Goal: Find specific page/section: Find specific page/section

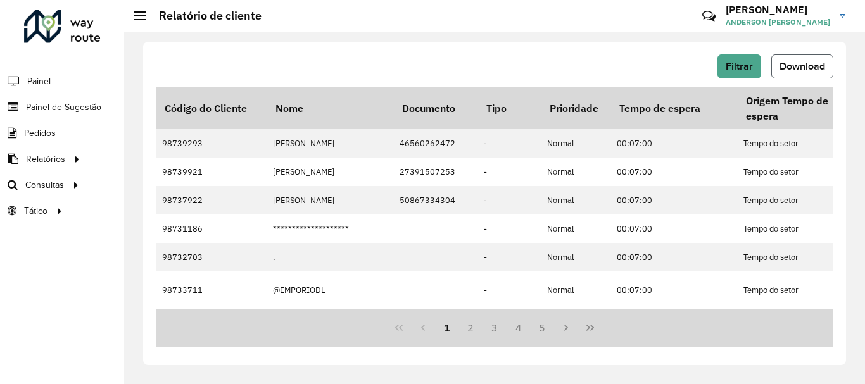
click at [803, 68] on span "Download" at bounding box center [802, 66] width 46 height 11
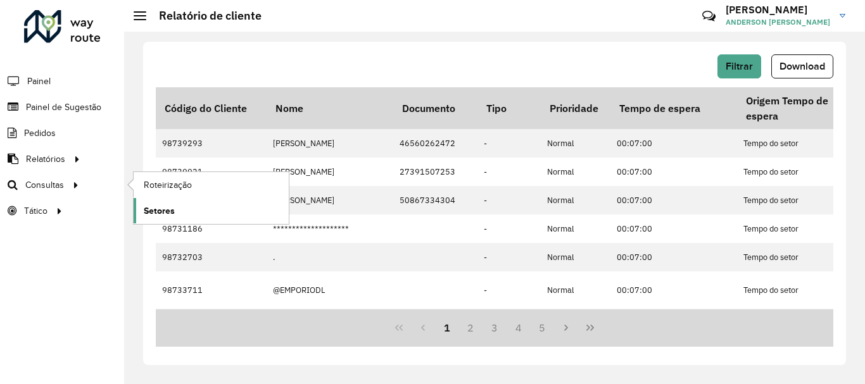
click at [168, 206] on span "Setores" at bounding box center [159, 211] width 31 height 13
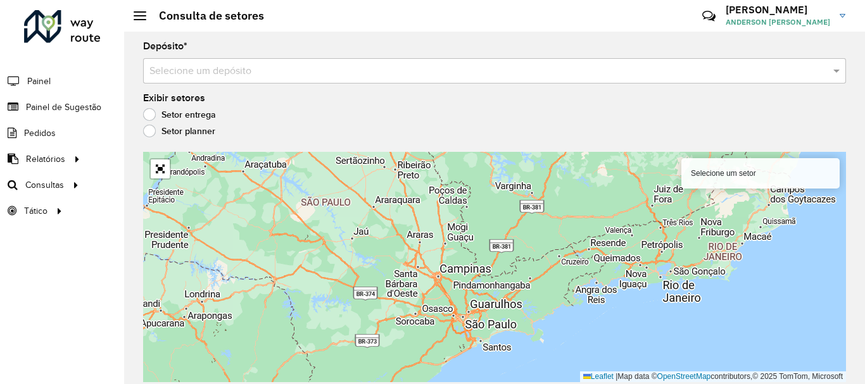
drag, startPoint x: 547, startPoint y: 216, endPoint x: 521, endPoint y: 282, distance: 70.8
click at [521, 282] on div "Selecione um setor Leaflet | Map data © OpenStreetMap contributors,© 2025 TomTo…" at bounding box center [494, 267] width 703 height 230
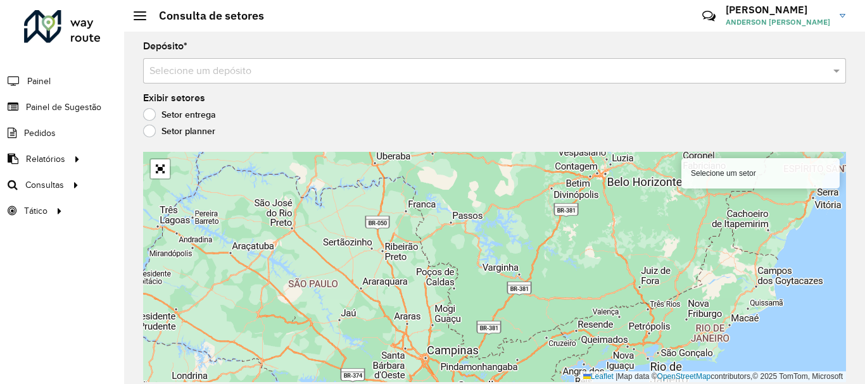
drag, startPoint x: 539, startPoint y: 220, endPoint x: 529, endPoint y: 294, distance: 74.9
click at [528, 295] on div "Selecione um setor Leaflet | Map data © OpenStreetMap contributors,© 2025 TomTo…" at bounding box center [494, 267] width 703 height 230
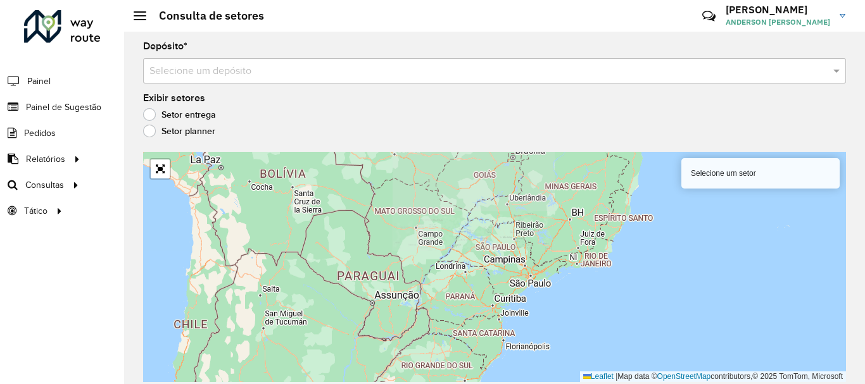
click at [551, 241] on div "Selecione um setor Leaflet | Map data © OpenStreetMap contributors,© 2025 TomTo…" at bounding box center [494, 267] width 703 height 230
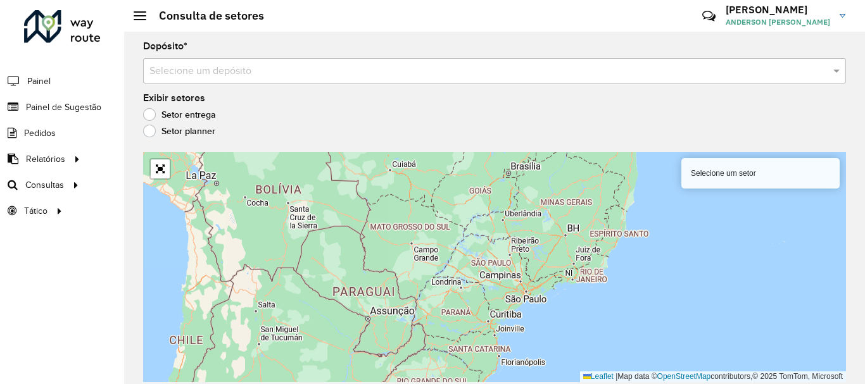
click at [379, 66] on input "text" at bounding box center [481, 71] width 665 height 15
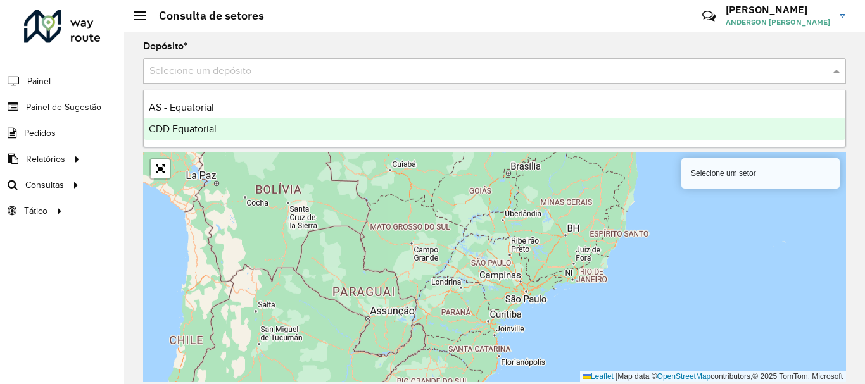
click at [253, 135] on div "CDD Equatorial" at bounding box center [495, 129] width 702 height 22
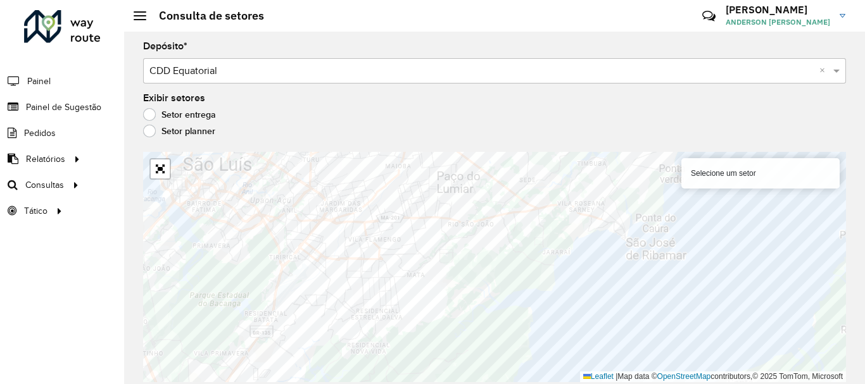
click at [864, 324] on div "Depósito * Selecione um depósito × CDD Equatorial × Exibir setores Setor entreg…" at bounding box center [494, 208] width 741 height 353
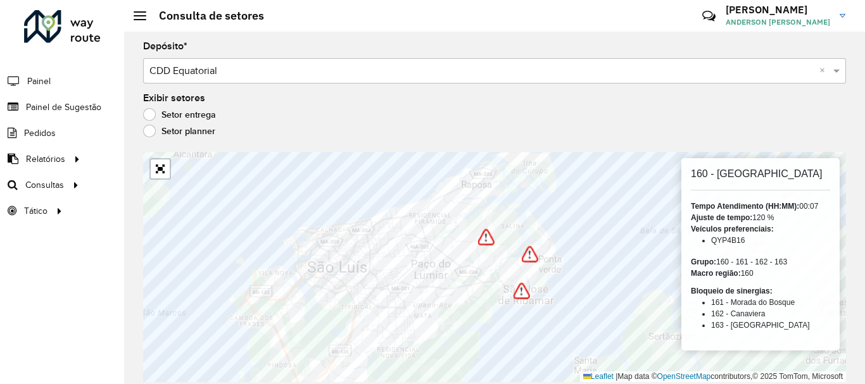
click at [145, 126] on label "Setor planner" at bounding box center [179, 131] width 72 height 13
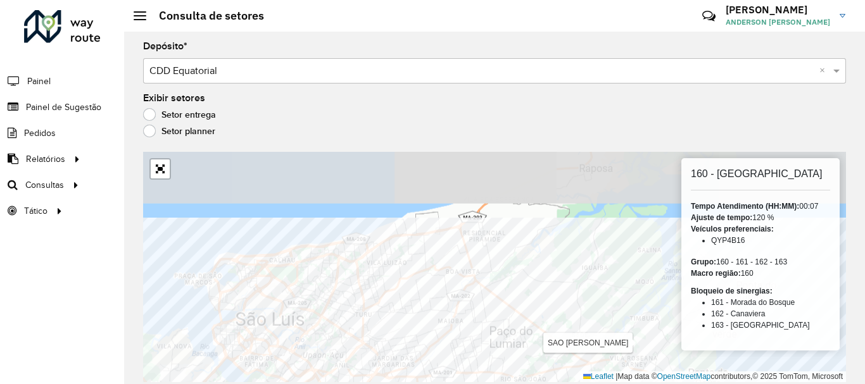
click at [583, 382] on div "SAO JOSE DE RIBAMAR 160 - [GEOGRAPHIC_DATA] Tempo Atendimento (HH:MM): 00:07 Aj…" at bounding box center [494, 267] width 703 height 230
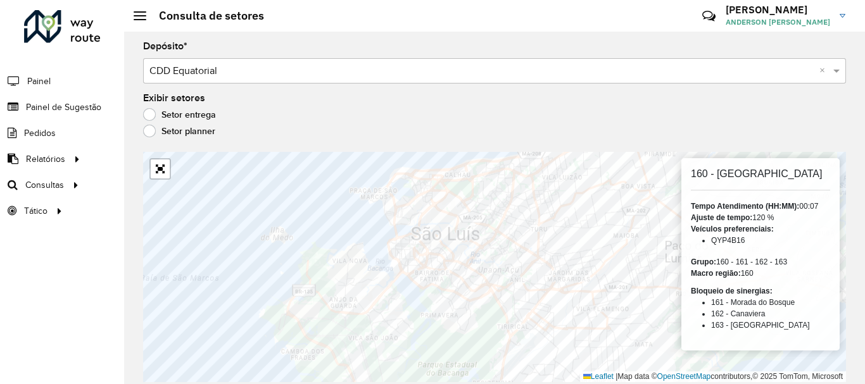
click at [145, 111] on label "Setor entrega" at bounding box center [179, 114] width 73 height 13
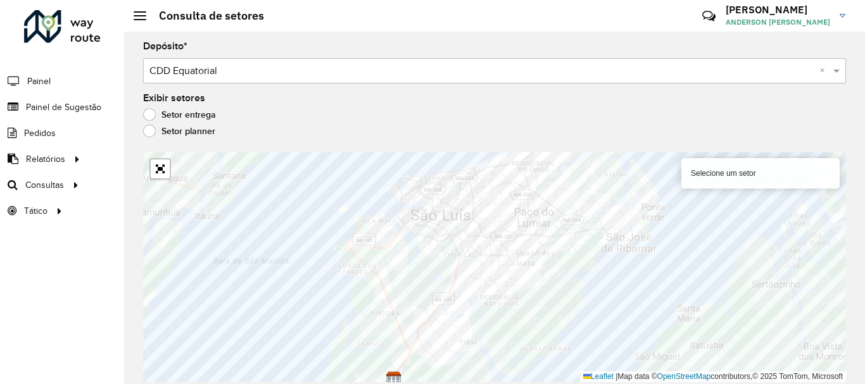
click at [734, 175] on div "Selecione um setor" at bounding box center [760, 173] width 158 height 30
click at [726, 173] on div "Selecione um setor" at bounding box center [760, 173] width 158 height 30
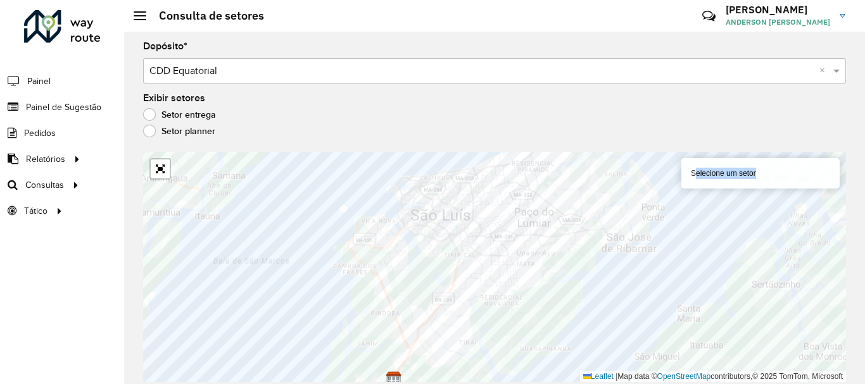
click at [809, 179] on div "Selecione um setor" at bounding box center [760, 173] width 158 height 30
click at [832, 175] on div "Selecione um setor" at bounding box center [760, 173] width 158 height 30
